Goal: Transaction & Acquisition: Purchase product/service

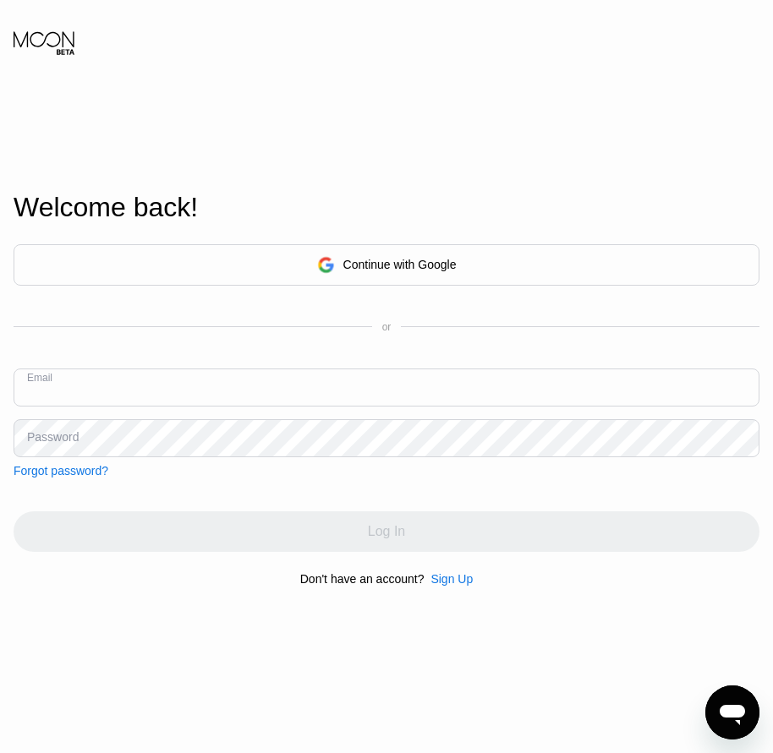
paste input "[EMAIL_ADDRESS][DOMAIN_NAME]"
type input "[EMAIL_ADDRESS][DOMAIN_NAME]"
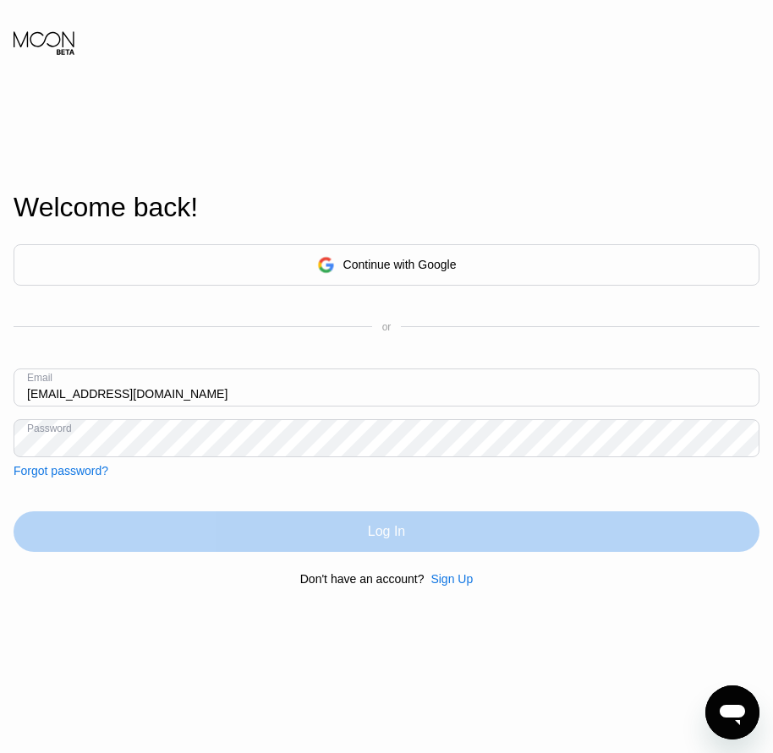
click at [386, 552] on div "Log In" at bounding box center [386, 531] width 745 height 41
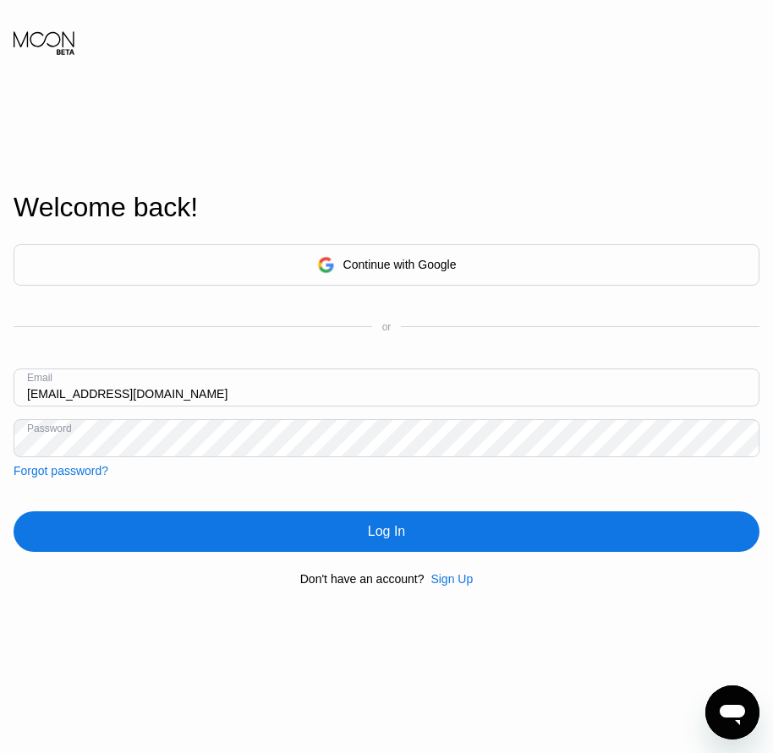
click at [6, 450] on div "Welcome back! Continue with Google or Email frondoset@airsmtp.com Password Forg…" at bounding box center [386, 389] width 773 height 828
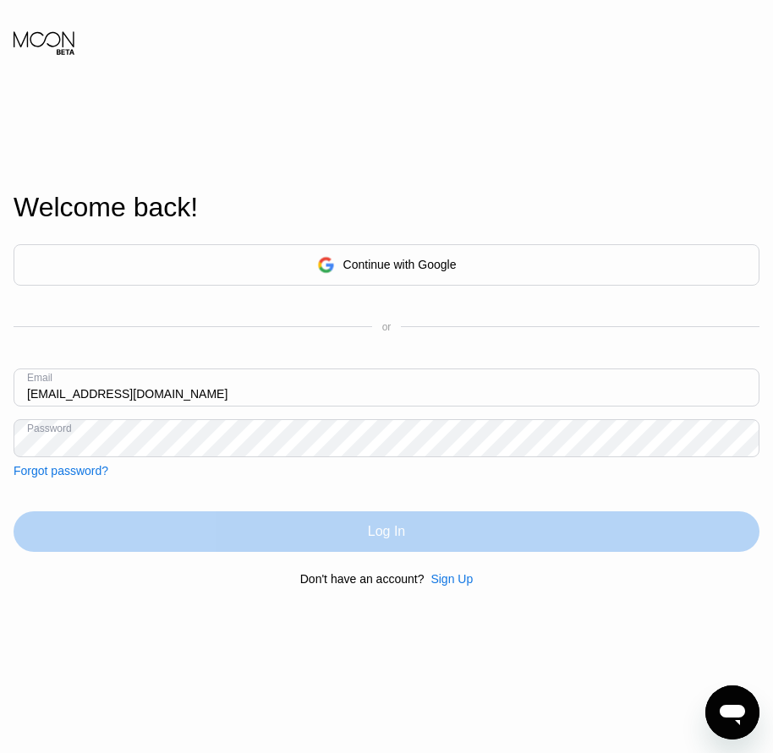
click at [352, 543] on div "Log In" at bounding box center [386, 531] width 745 height 41
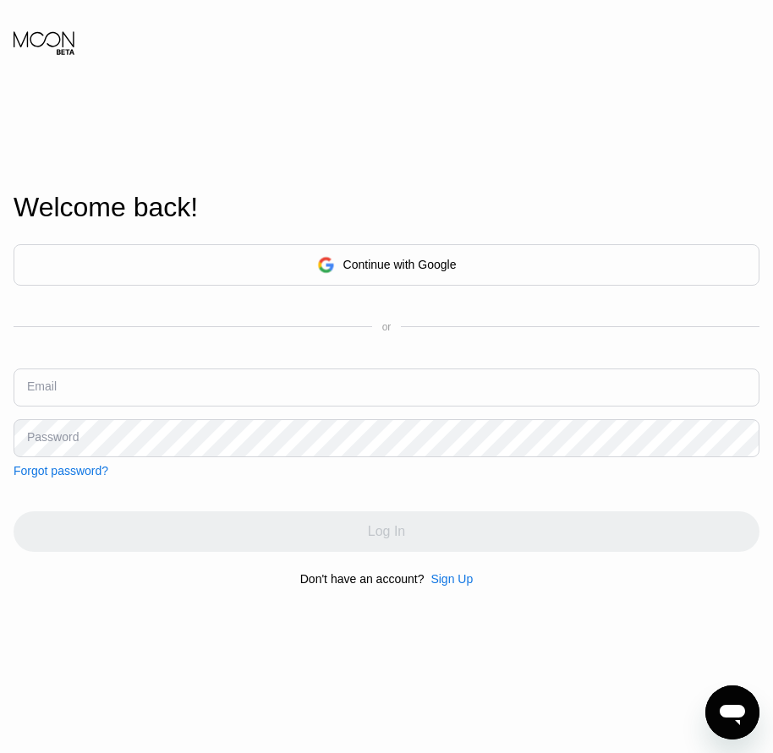
click at [94, 391] on input "text" at bounding box center [386, 388] width 745 height 38
paste input "[EMAIL_ADDRESS][DOMAIN_NAME]"
type input "[EMAIL_ADDRESS][DOMAIN_NAME]"
click at [68, 444] on div "Password" at bounding box center [53, 437] width 52 height 14
click at [61, 444] on div "Password" at bounding box center [53, 437] width 52 height 14
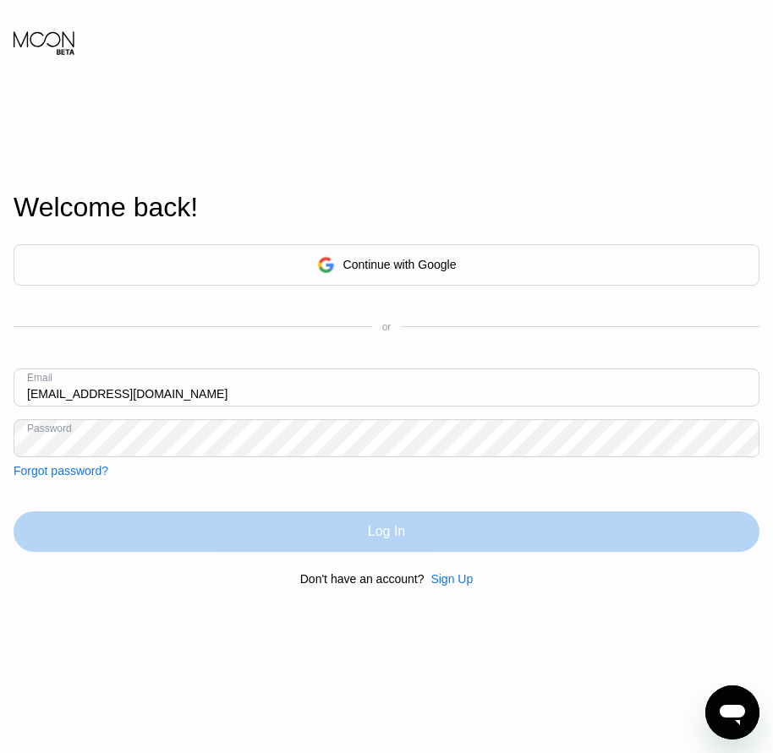
drag, startPoint x: 370, startPoint y: 537, endPoint x: 255, endPoint y: 637, distance: 152.7
click at [256, 636] on div "Welcome back! Continue with Google or Email frondoset@airsmtp.com Password Forg…" at bounding box center [386, 389] width 773 height 828
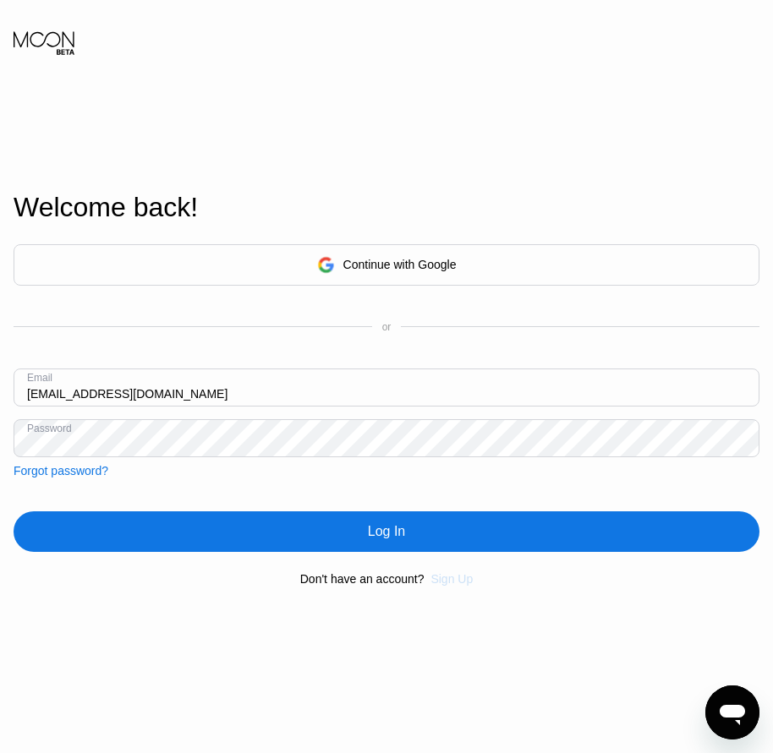
click at [460, 583] on div "Sign Up" at bounding box center [451, 579] width 42 height 14
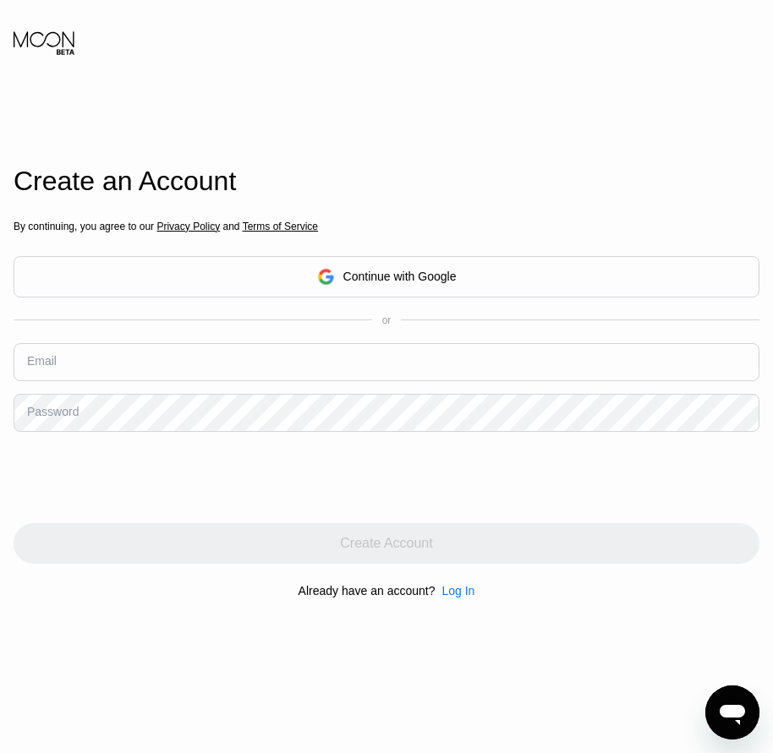
click at [34, 375] on input "text" at bounding box center [386, 362] width 745 height 38
paste input "[EMAIL_ADDRESS][DOMAIN_NAME]"
type input "[EMAIL_ADDRESS][DOMAIN_NAME]"
click at [72, 418] on div "Password" at bounding box center [53, 412] width 52 height 14
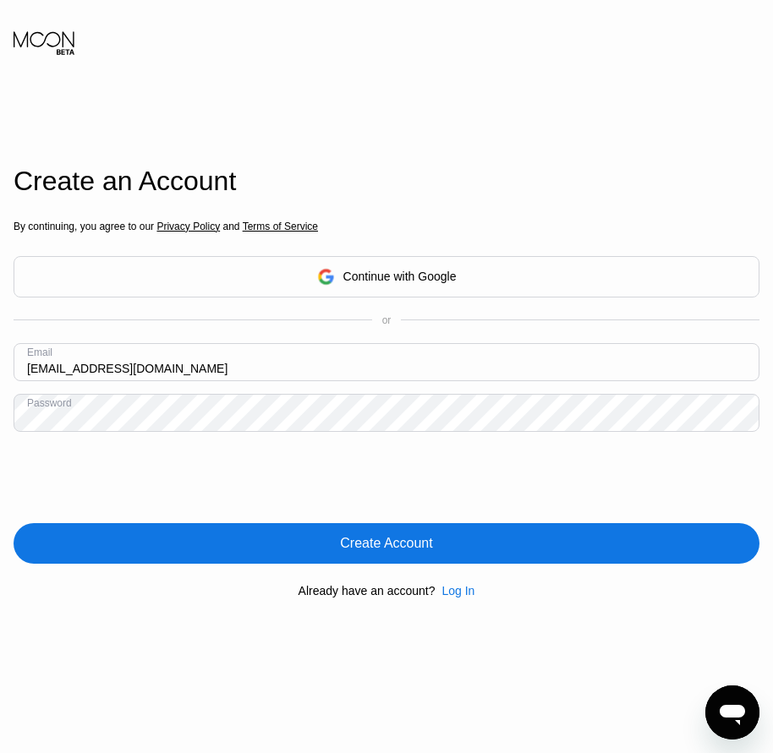
click at [381, 552] on div "Create Account" at bounding box center [386, 543] width 92 height 17
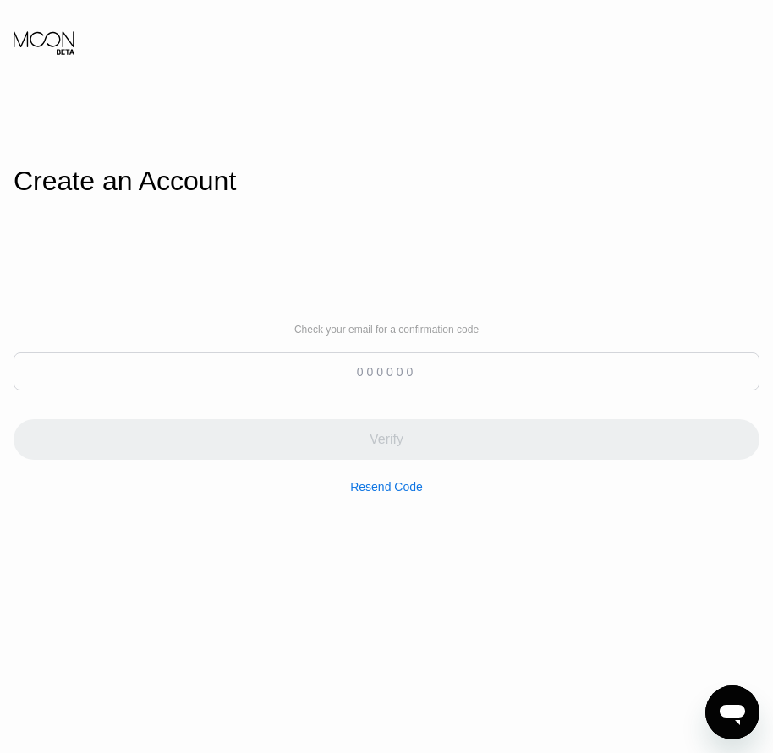
drag, startPoint x: 374, startPoint y: 352, endPoint x: 349, endPoint y: 366, distance: 29.1
paste input "633119"
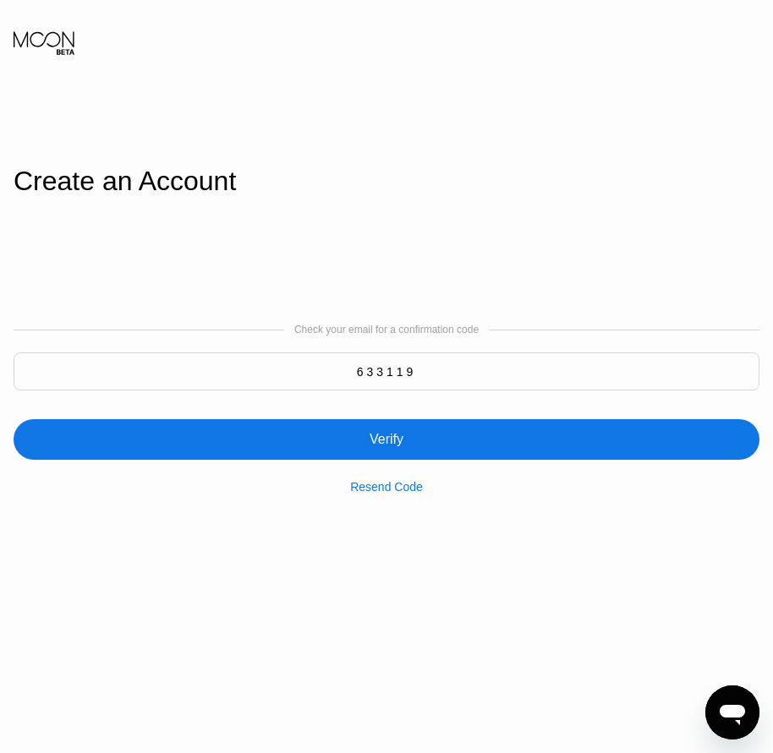
type input "633119"
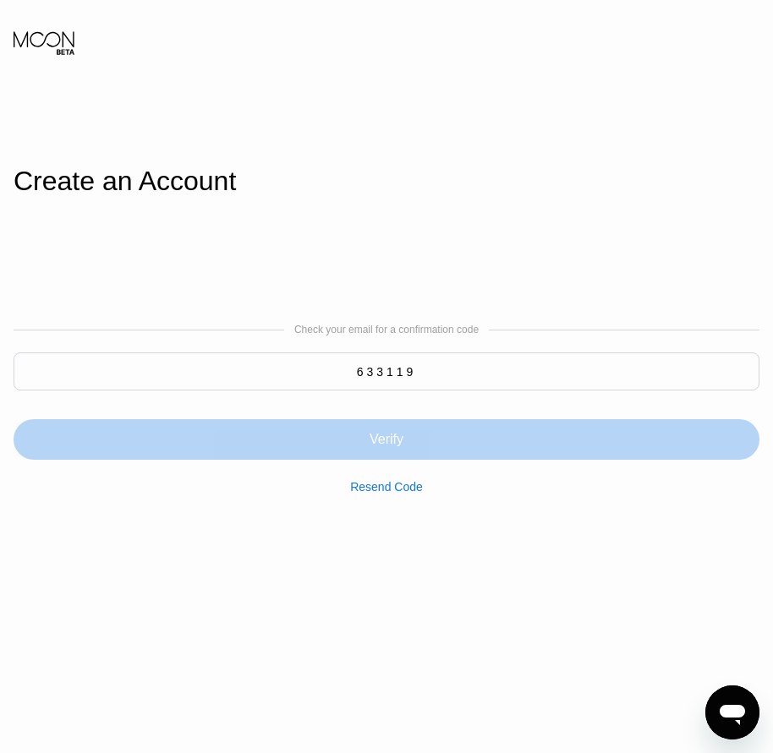
click at [377, 440] on div "Verify" at bounding box center [386, 439] width 34 height 17
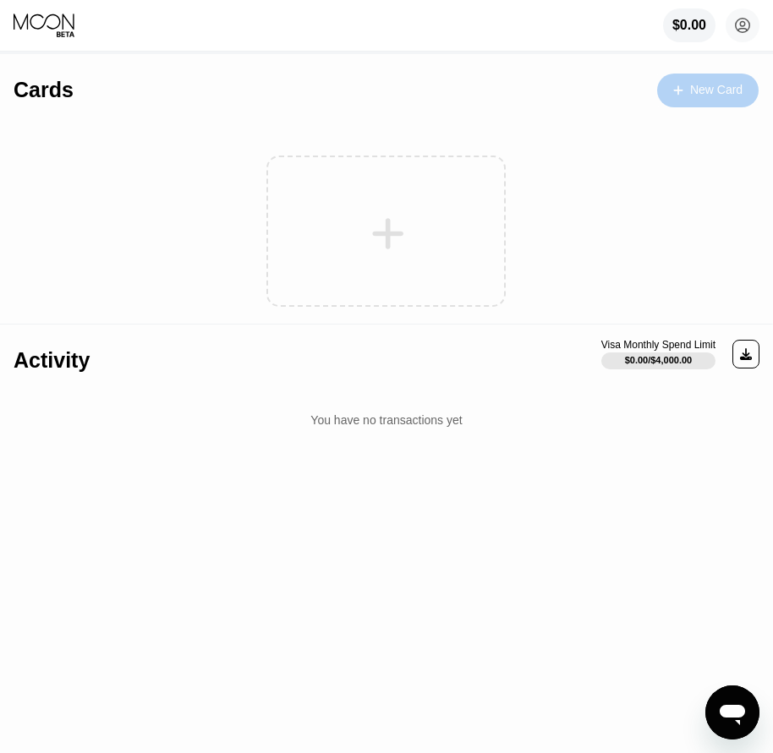
click at [707, 91] on div "New Card" at bounding box center [716, 90] width 52 height 14
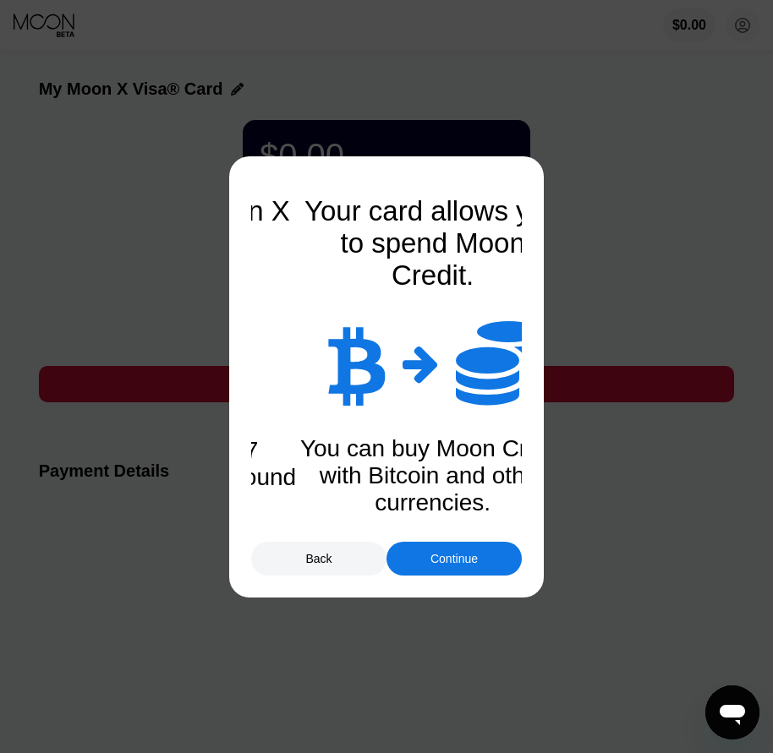
click at [461, 569] on div "Continue" at bounding box center [453, 559] width 135 height 34
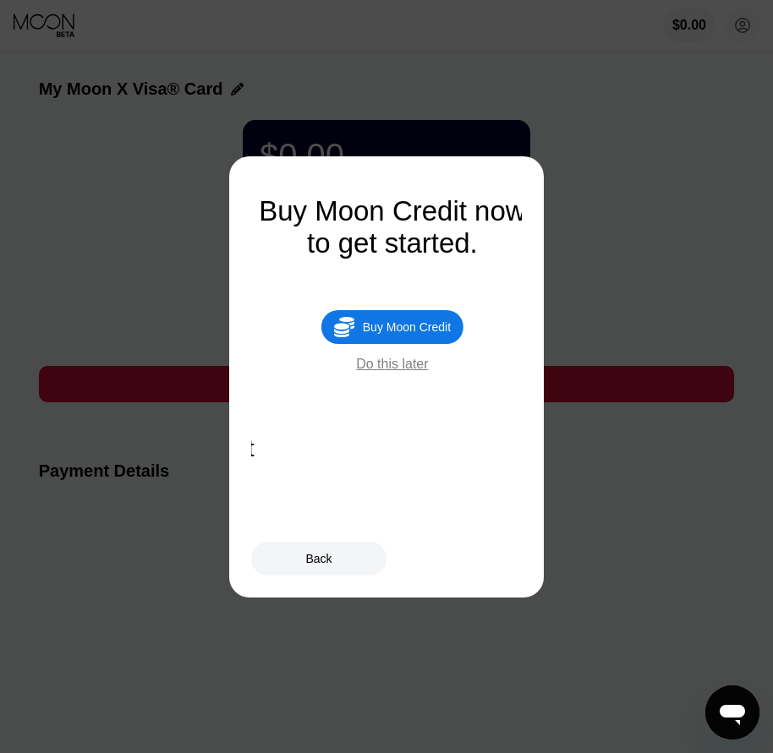
click at [431, 334] on div "Buy Moon Credit" at bounding box center [407, 327] width 88 height 14
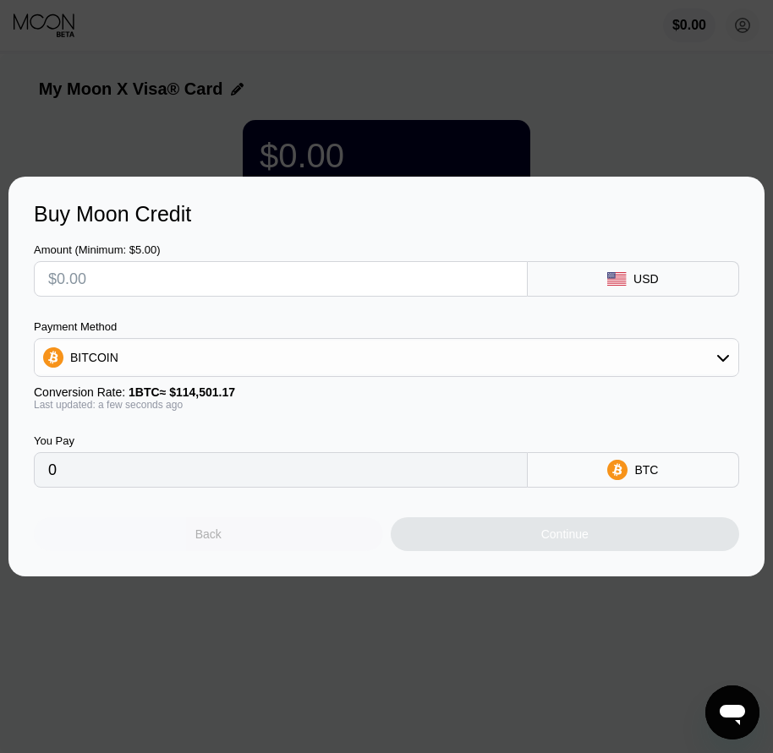
click at [238, 544] on div "Back" at bounding box center [208, 534] width 349 height 34
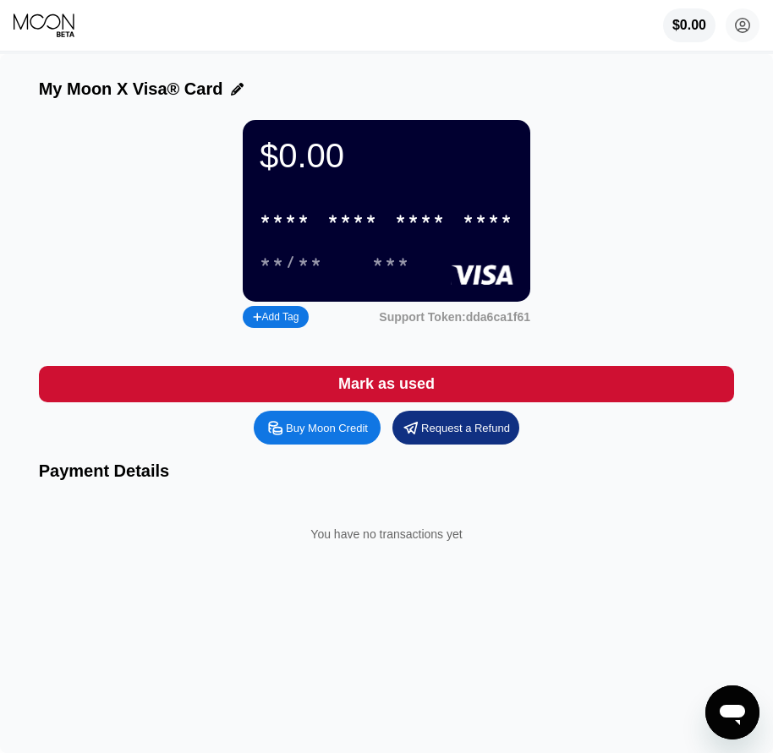
click at [734, 33] on circle at bounding box center [742, 25] width 34 height 34
